Goal: Transaction & Acquisition: Purchase product/service

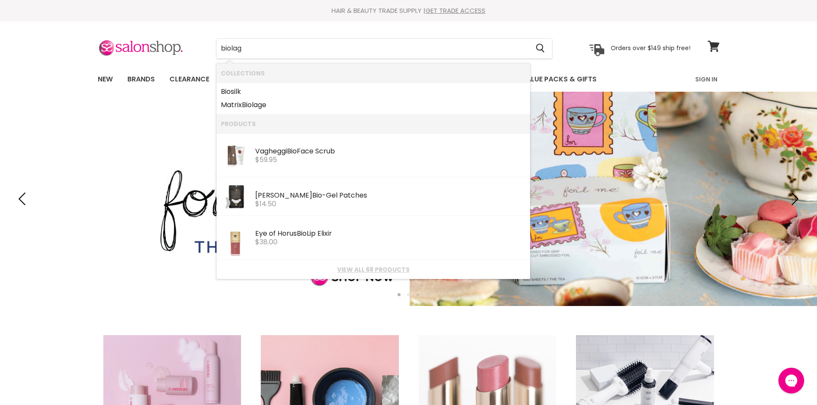
type input "biolage"
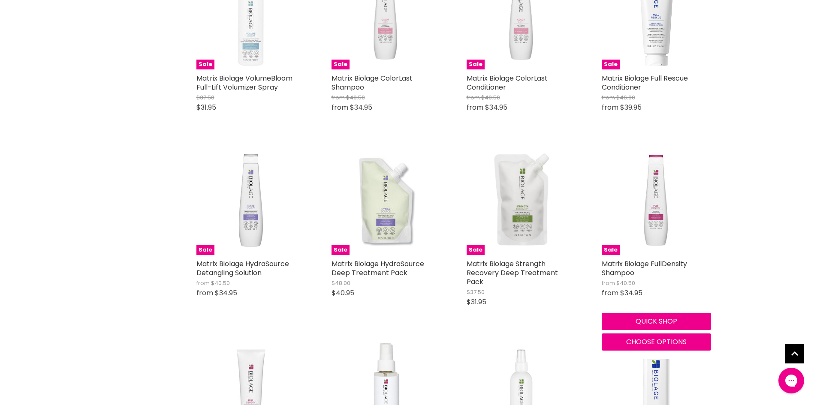
scroll to position [858, 0]
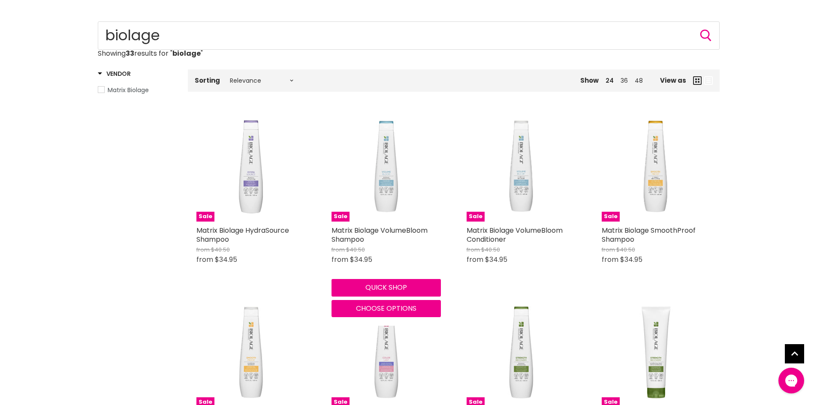
scroll to position [86, 0]
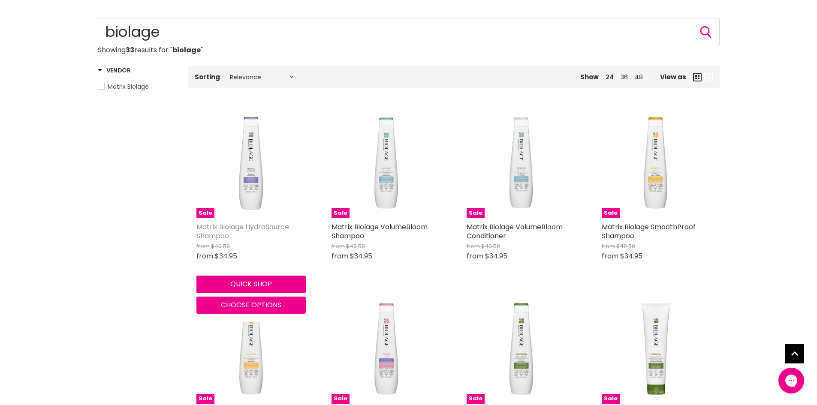
click at [210, 230] on link "Matrix Biolage HydraSource Shampoo" at bounding box center [242, 231] width 93 height 19
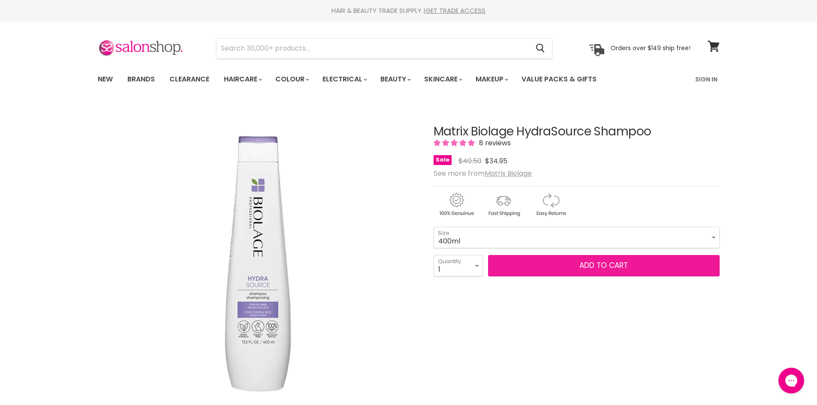
click at [585, 270] on span "Add to cart" at bounding box center [603, 265] width 48 height 10
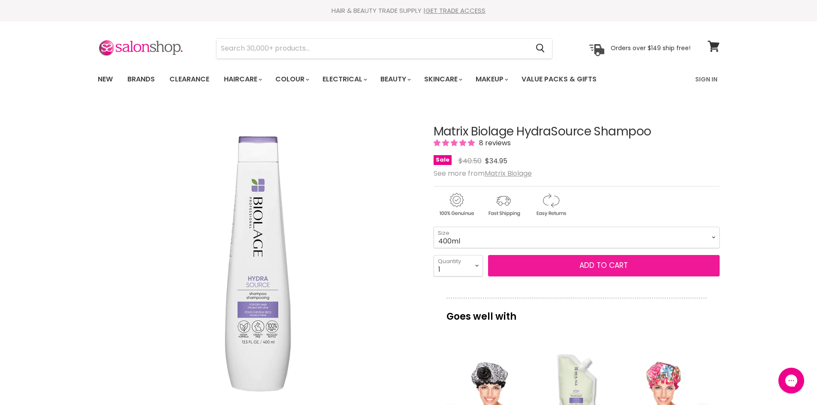
click at [576, 263] on button "Add to cart" at bounding box center [604, 265] width 232 height 21
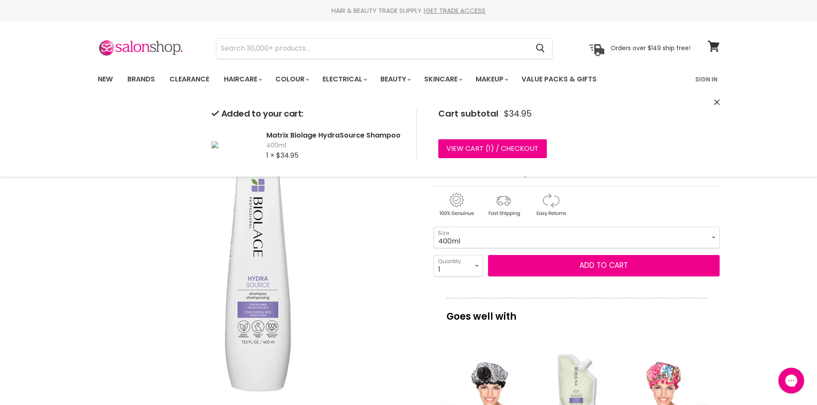
click at [714, 100] on icon "Close" at bounding box center [717, 102] width 6 height 6
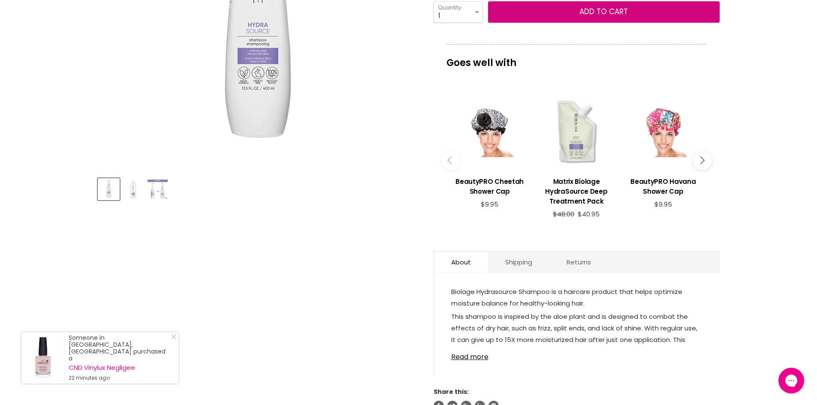
scroll to position [343, 0]
